Goal: Navigation & Orientation: Find specific page/section

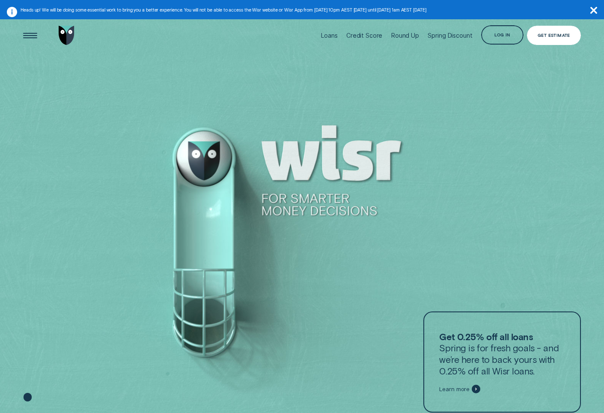
click at [552, 37] on div "Get Estimate" at bounding box center [554, 35] width 33 height 4
click at [27, 35] on div "Open Menu" at bounding box center [30, 35] width 27 height 27
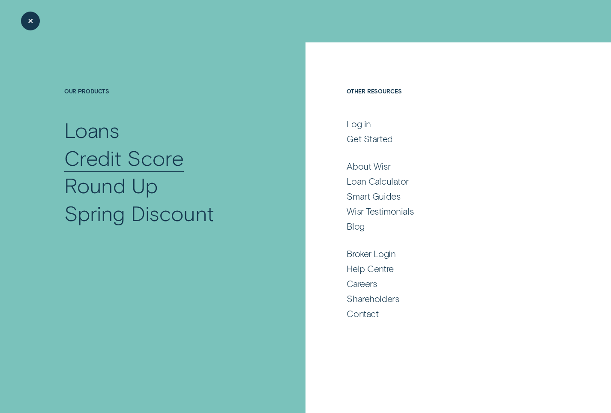
click at [150, 159] on div "Credit Score" at bounding box center [123, 157] width 119 height 27
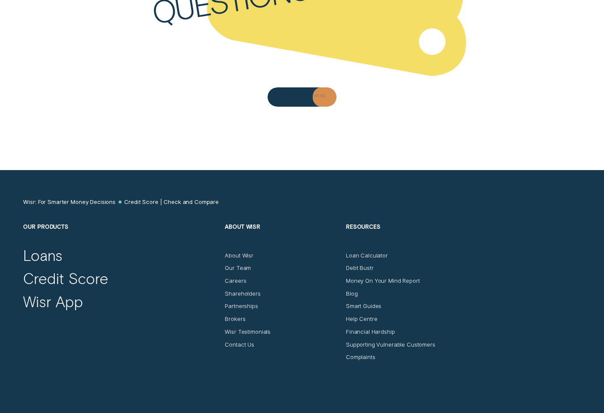
scroll to position [3429, 0]
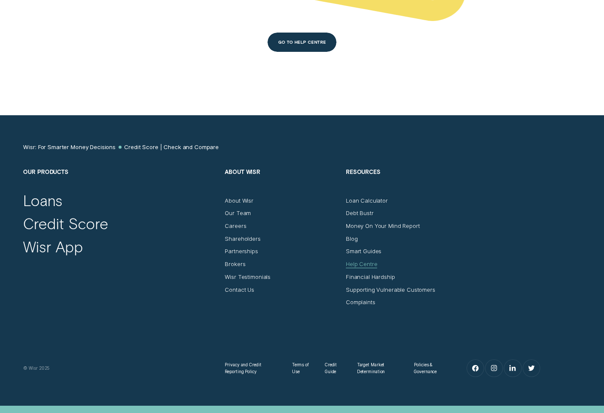
click at [366, 268] on div "Help Centre" at bounding box center [362, 263] width 32 height 7
